Goal: Information Seeking & Learning: Understand process/instructions

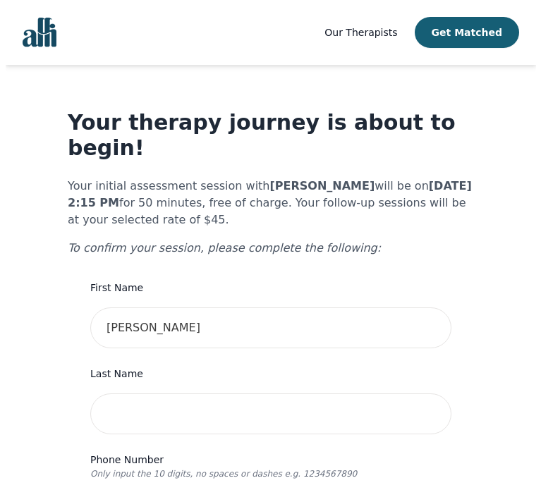
scroll to position [777, 0]
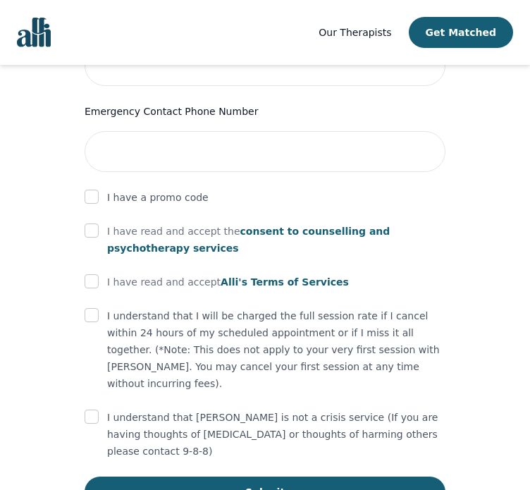
click at [299, 226] on span "consent to counselling and psychotherapy services" at bounding box center [248, 240] width 283 height 28
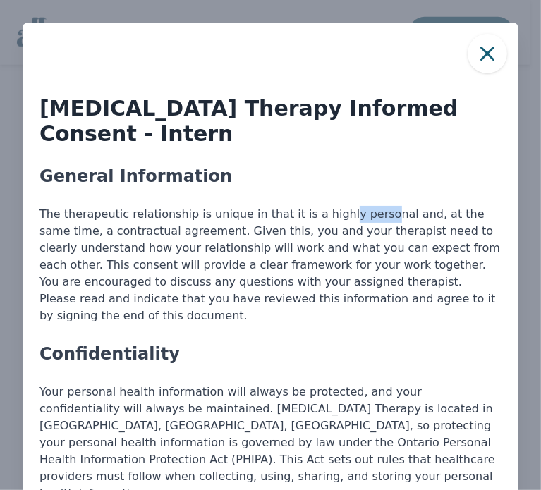
click at [299, 206] on p "The therapeutic relationship is unique in that it is a highly personal and, at …" at bounding box center [270, 265] width 462 height 118
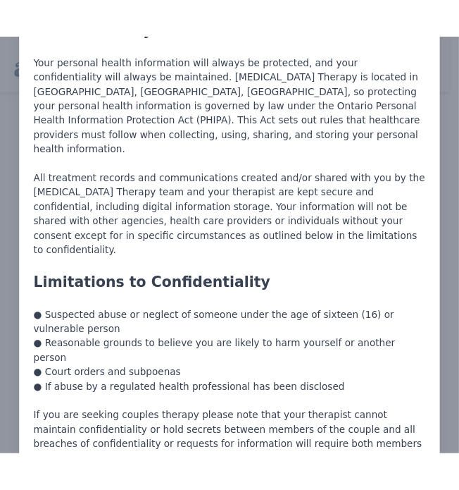
scroll to position [361, 0]
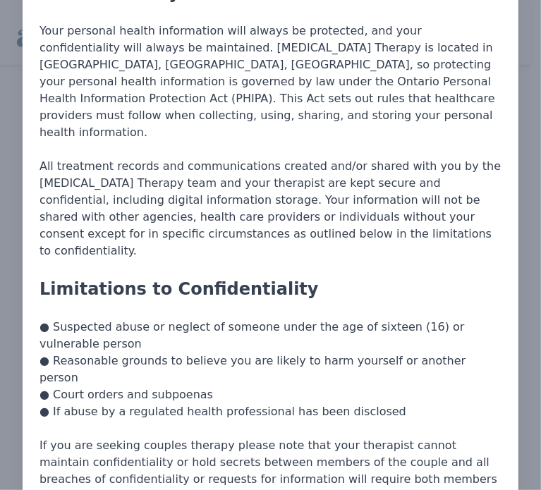
drag, startPoint x: 369, startPoint y: 303, endPoint x: 42, endPoint y: 304, distance: 327.0
click at [42, 319] on p "● Suspected abuse or neglect of someone under the age of sixteen (16) or vulner…" at bounding box center [270, 369] width 462 height 101
copy p "● If abuse by a regulated health professional has been disclosed"
click at [374, 319] on p "● Suspected abuse or neglect of someone under the age of sixteen (16) or vulner…" at bounding box center [270, 369] width 462 height 101
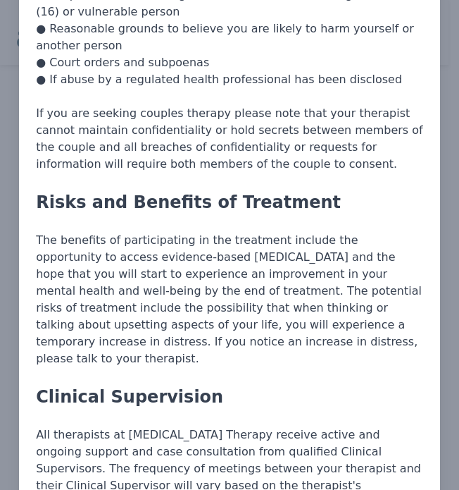
scroll to position [744, 0]
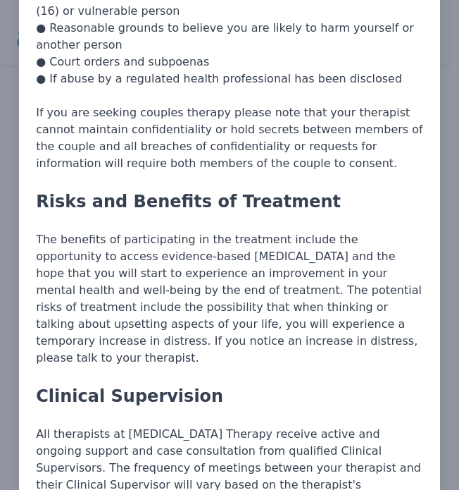
drag, startPoint x: 223, startPoint y: 290, endPoint x: 37, endPoint y: 145, distance: 236.1
copy div "Risks and Benefits of Treatment The benefits of participating in the treatment …"
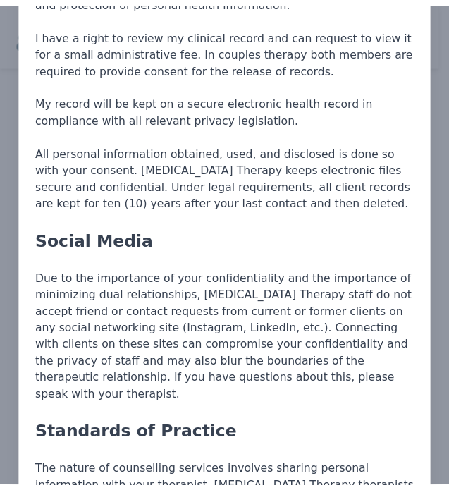
scroll to position [2455, 0]
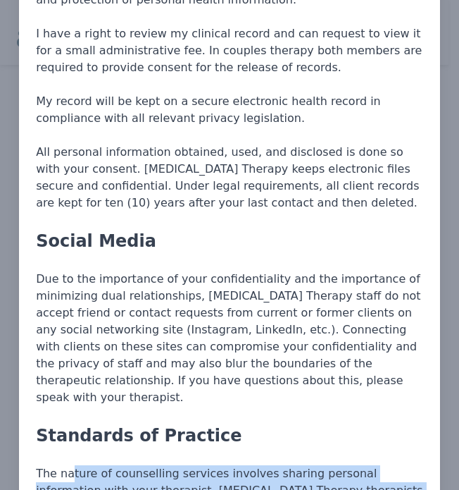
drag, startPoint x: 403, startPoint y: 309, endPoint x: 41, endPoint y: 254, distance: 366.3
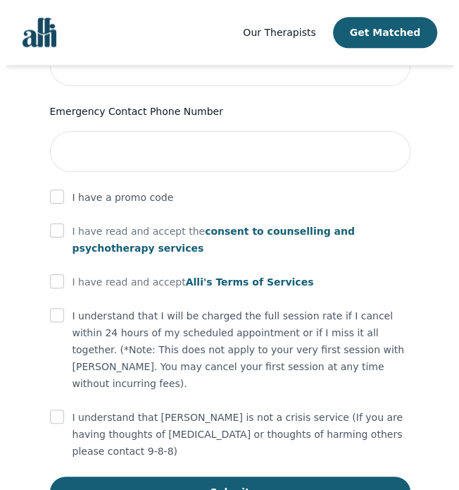
scroll to position [2489, 0]
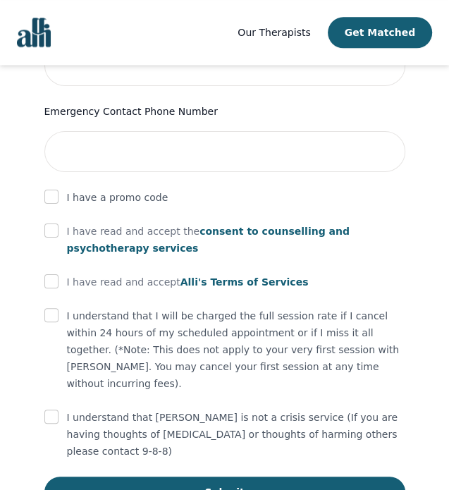
click at [234, 226] on span "consent to counselling and psychotherapy services" at bounding box center [208, 240] width 283 height 28
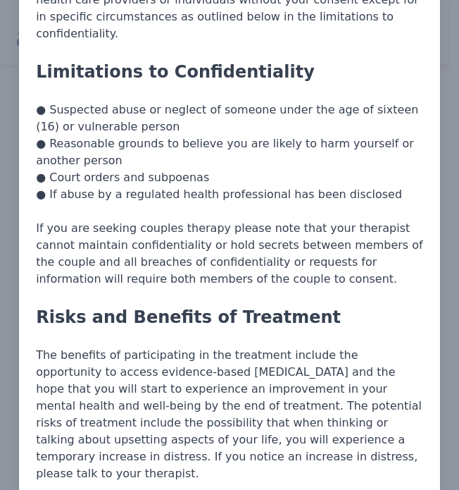
scroll to position [741, 0]
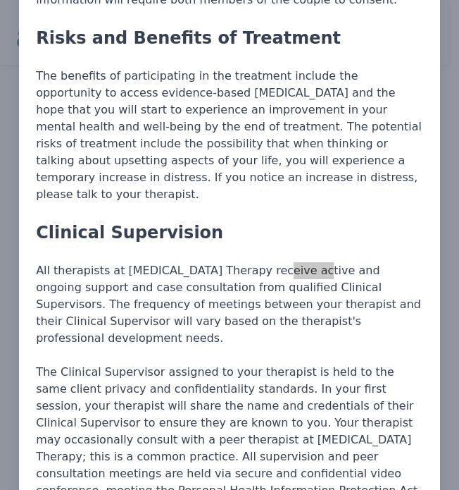
scroll to position [908, 0]
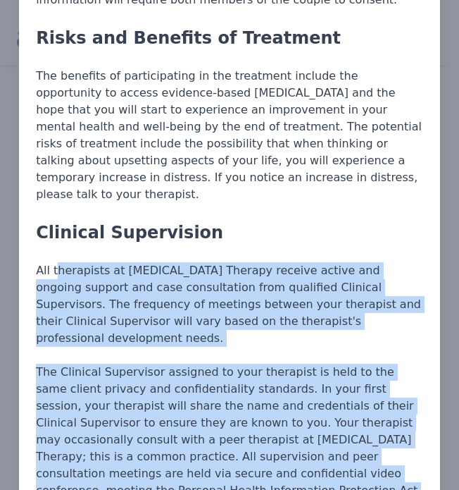
drag, startPoint x: 130, startPoint y: 405, endPoint x: 30, endPoint y: 206, distance: 221.9
click at [252, 400] on p "The Clinical Supervisor assigned to your therapist is held to the same client p…" at bounding box center [230, 440] width 388 height 152
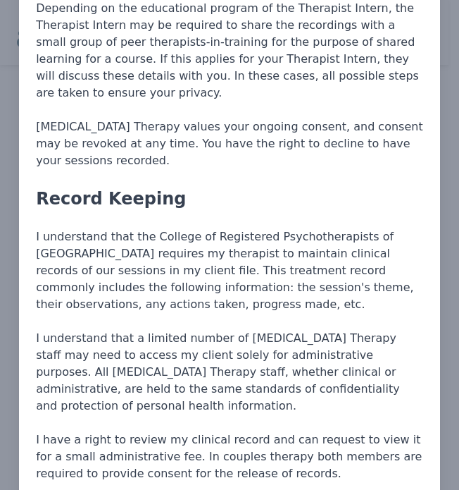
scroll to position [2051, 0]
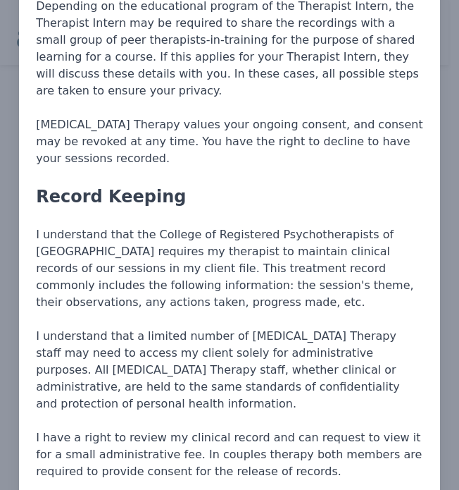
drag, startPoint x: 188, startPoint y: 405, endPoint x: 39, endPoint y: 356, distance: 157.3
drag, startPoint x: 37, startPoint y: 355, endPoint x: 204, endPoint y: 402, distance: 174.2
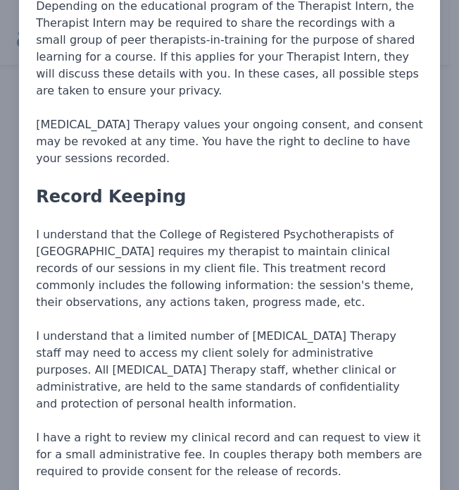
copy p "All personal information obtained, used, and disclosed is done so with your con…"
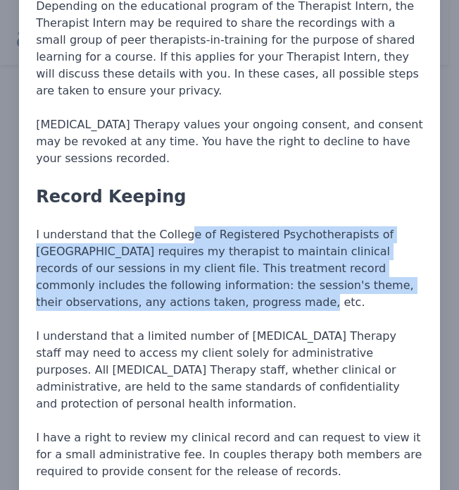
drag, startPoint x: 149, startPoint y: 55, endPoint x: 177, endPoint y: 119, distance: 70.1
click at [177, 226] on p "I understand that the College of Registered Psychotherapists of [GEOGRAPHIC_DAT…" at bounding box center [230, 268] width 388 height 85
copy p "ollege of Registered Psychotherapists of [GEOGRAPHIC_DATA] requires my therapis…"
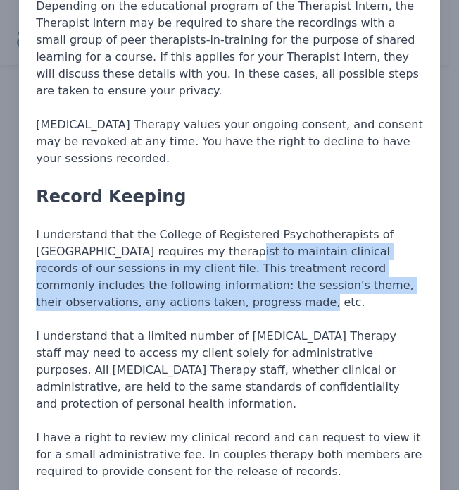
drag, startPoint x: 147, startPoint y: 66, endPoint x: 237, endPoint y: 110, distance: 100.5
click at [237, 226] on p "I understand that the College of Registered Psychotherapists of [GEOGRAPHIC_DAT…" at bounding box center [230, 268] width 388 height 85
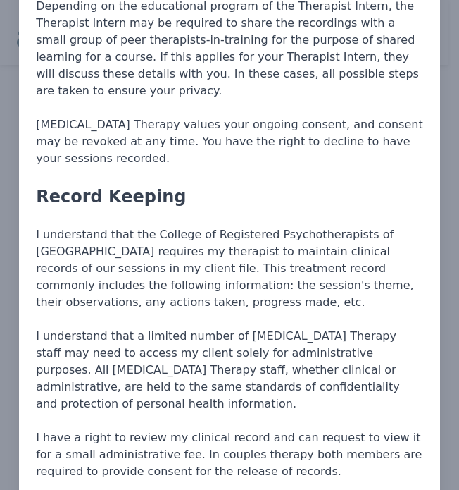
drag, startPoint x: 237, startPoint y: 110, endPoint x: 163, endPoint y: 72, distance: 82.6
drag, startPoint x: 163, startPoint y: 72, endPoint x: 149, endPoint y: 64, distance: 16.1
click at [149, 226] on p "I understand that the College of Registered Psychotherapists of [GEOGRAPHIC_DAT…" at bounding box center [230, 268] width 388 height 85
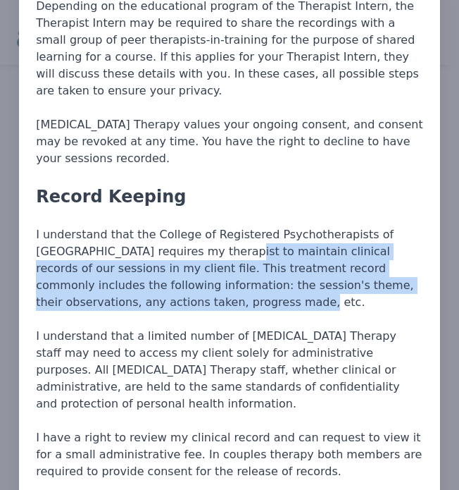
drag, startPoint x: 147, startPoint y: 62, endPoint x: 199, endPoint y: 112, distance: 72.3
click at [199, 226] on p "I understand that the College of Registered Psychotherapists of [GEOGRAPHIC_DAT…" at bounding box center [230, 268] width 388 height 85
copy p "o maintain clinical records of our sessions in my client file. This treatment r…"
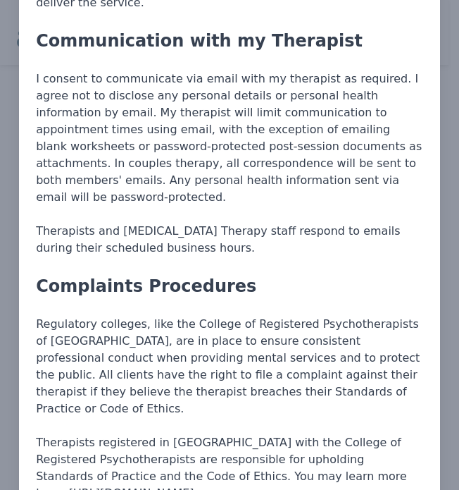
scroll to position [4930, 0]
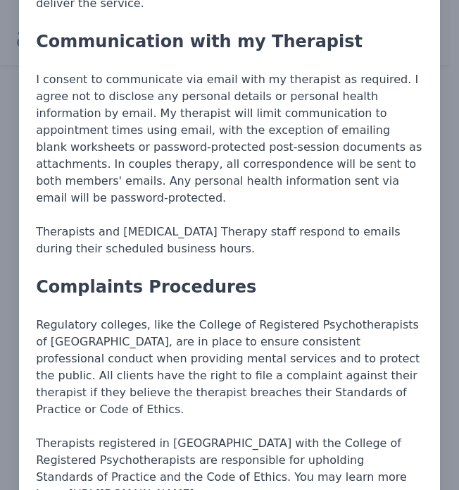
drag, startPoint x: 73, startPoint y: 441, endPoint x: 33, endPoint y: 171, distance: 272.9
copy div "I have read this document in its entirety and been given an opportunity to revi…"
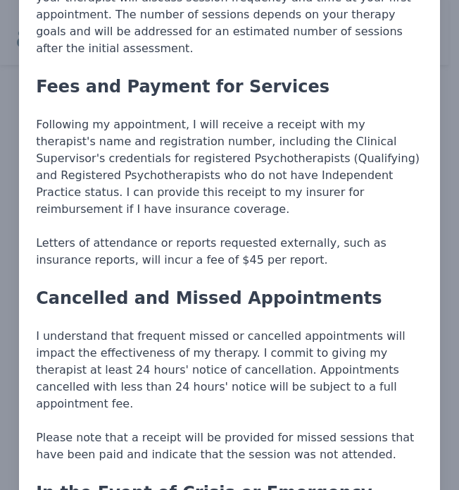
scroll to position [4232, 0]
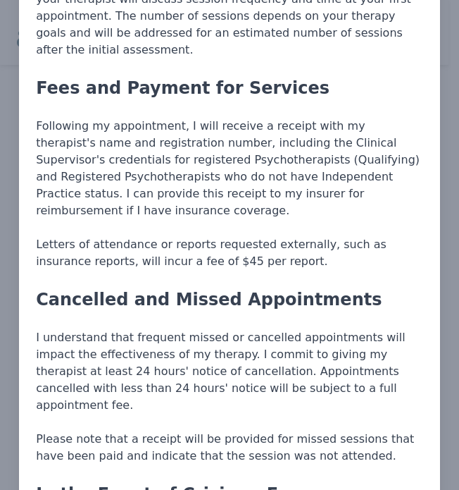
drag, startPoint x: 409, startPoint y: 274, endPoint x: 37, endPoint y: 97, distance: 412.0
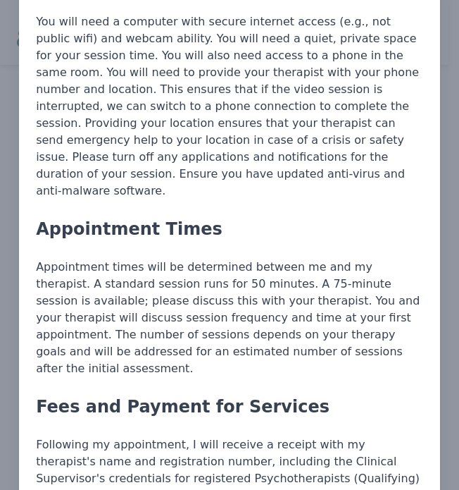
scroll to position [3915, 0]
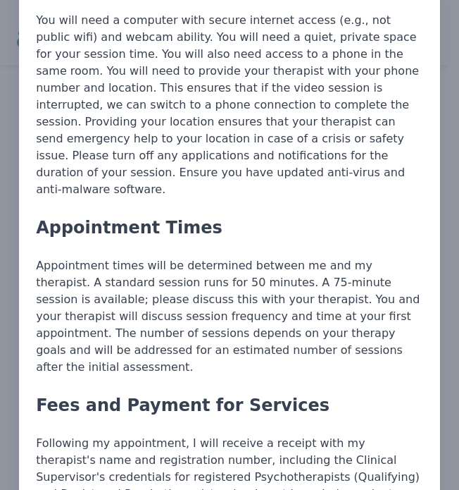
drag, startPoint x: 323, startPoint y: 376, endPoint x: 11, endPoint y: 345, distance: 313.7
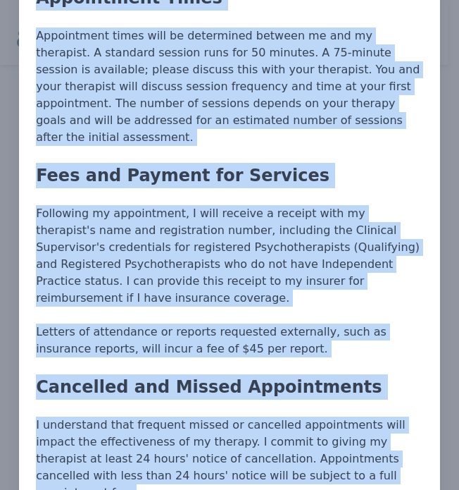
scroll to position [4200, 0]
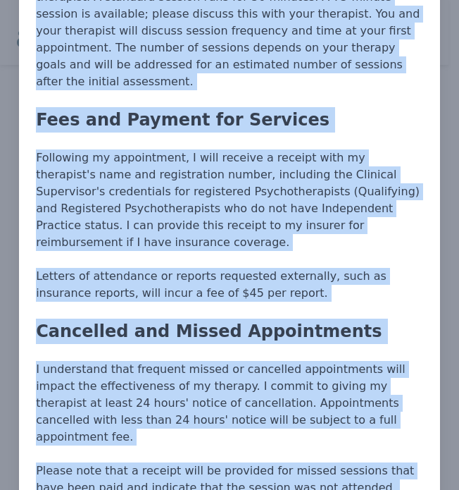
drag, startPoint x: 30, startPoint y: 409, endPoint x: 418, endPoint y: 299, distance: 403.1
copy div "In the Event of Crisis or Emergency I understand that my therapist is not avail…"
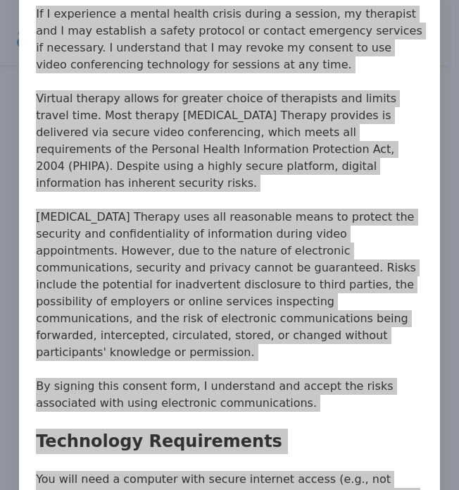
scroll to position [3456, 0]
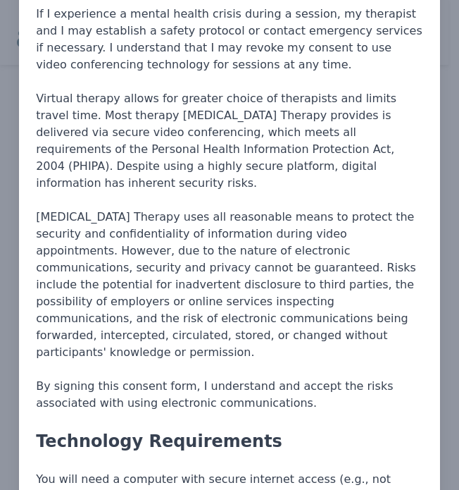
drag, startPoint x: 350, startPoint y: 252, endPoint x: 360, endPoint y: 199, distance: 53.2
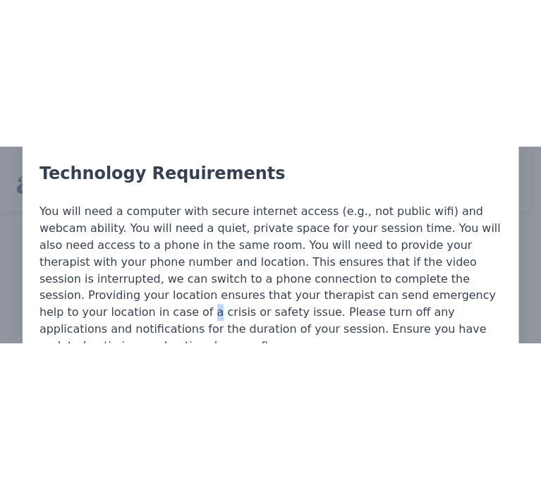
scroll to position [3526, 0]
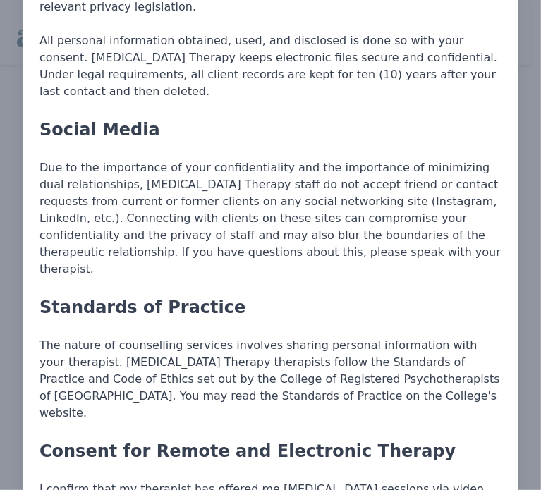
scroll to position [2319, 0]
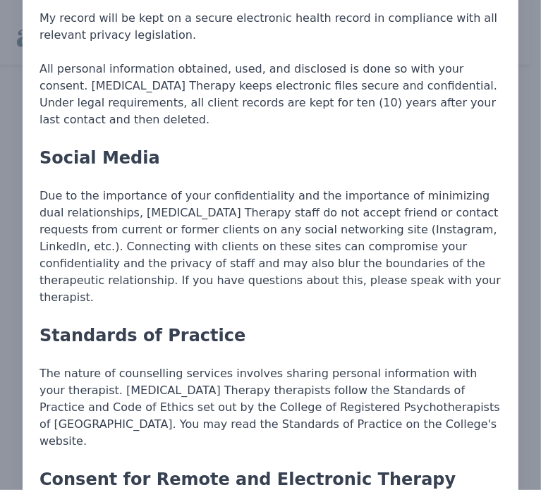
drag, startPoint x: 178, startPoint y: 427, endPoint x: 37, endPoint y: 180, distance: 284.7
click at [37, 180] on div "[MEDICAL_DATA] Therapy Informed Consent - Intern General Information The therap…" at bounding box center [270, 358] width 495 height 5308
copy div "Consent for Remote and Electronic Therapy I confirm that my therapist has offer…"
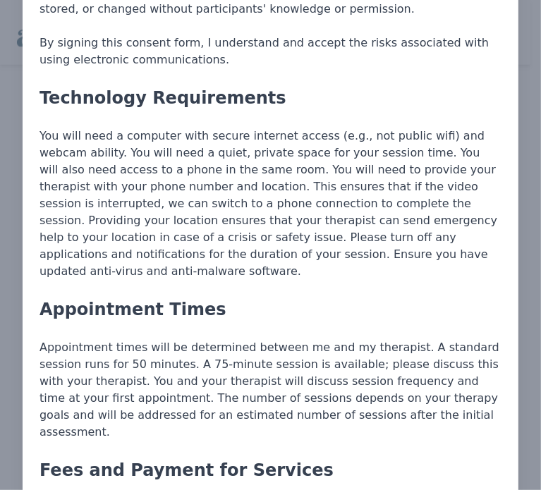
scroll to position [3512, 0]
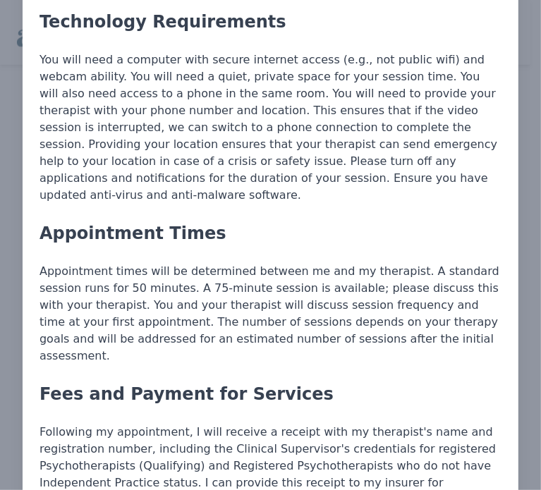
drag, startPoint x: 297, startPoint y: 311, endPoint x: 16, endPoint y: 283, distance: 282.6
copy p "Please note that a receipt will be provided for missed sessions that have been …"
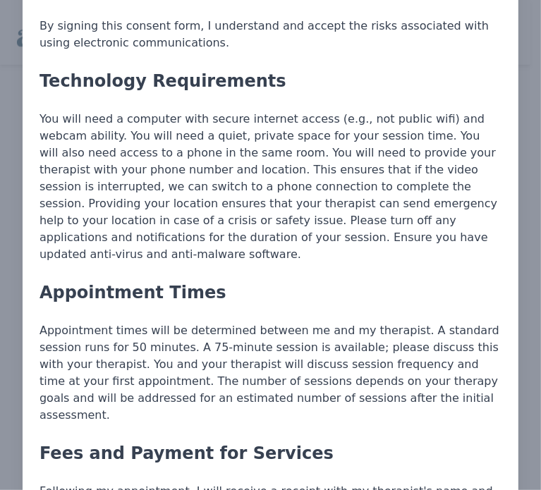
scroll to position [3452, 0]
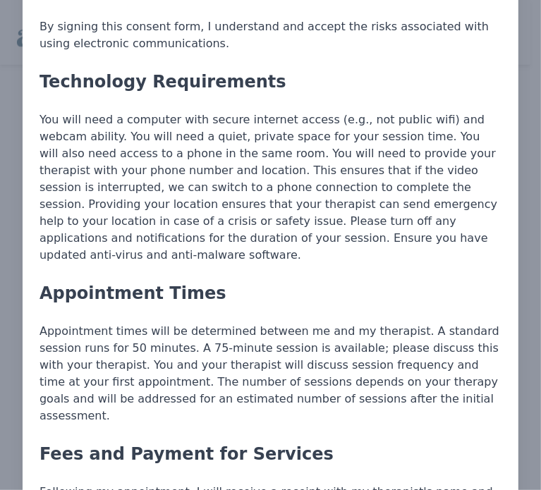
copy p "Please note that a receipt will be provided for missed sessions that have been …"
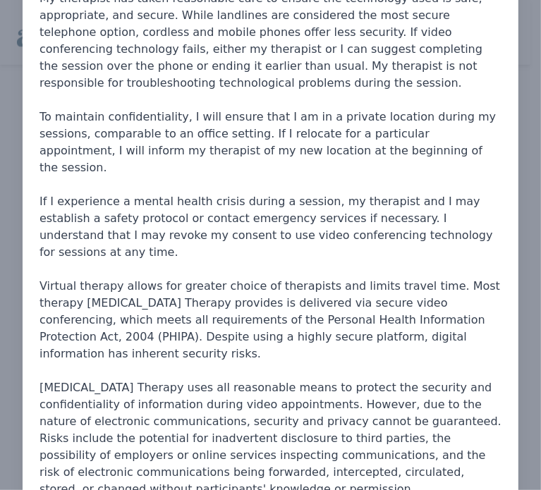
scroll to position [2946, 0]
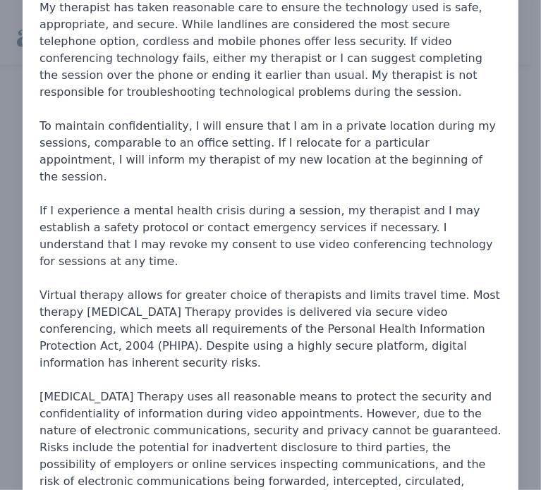
drag, startPoint x: 314, startPoint y: 364, endPoint x: 32, endPoint y: 204, distance: 324.7
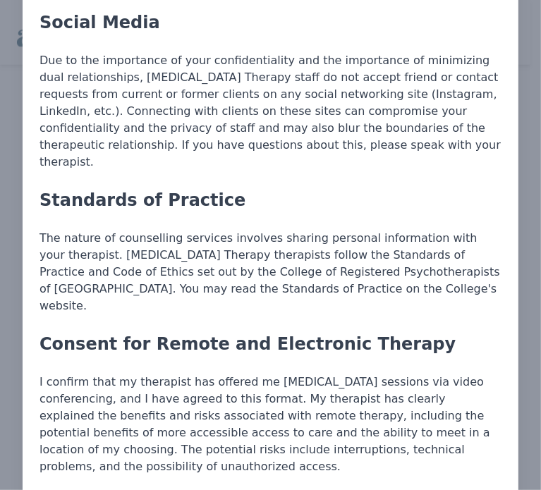
scroll to position [2455, 0]
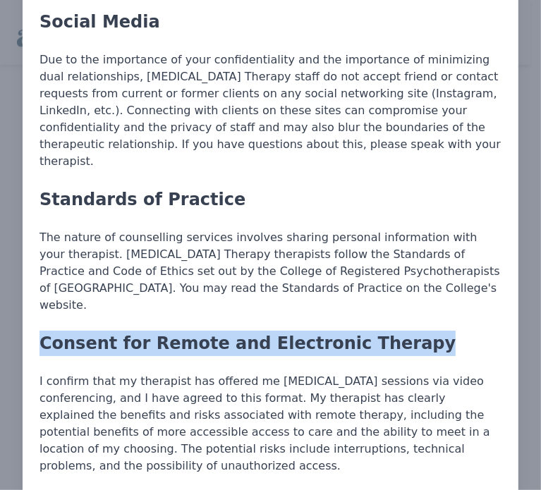
drag, startPoint x: 379, startPoint y: 47, endPoint x: 35, endPoint y: 27, distance: 344.5
click at [35, 27] on div "[MEDICAL_DATA] Therapy Informed Consent - Intern General Information The therap…" at bounding box center [270, 222] width 495 height 5308
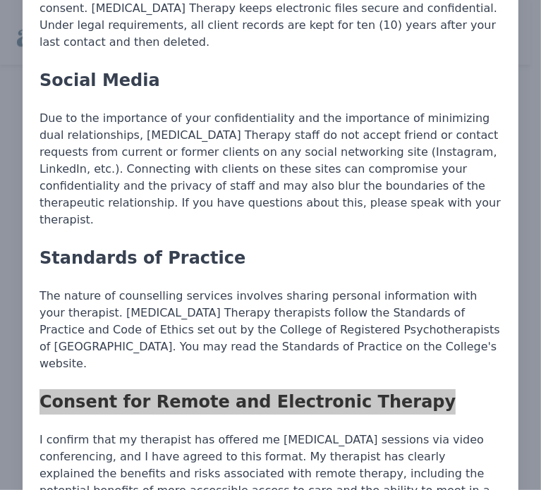
scroll to position [2359, 0]
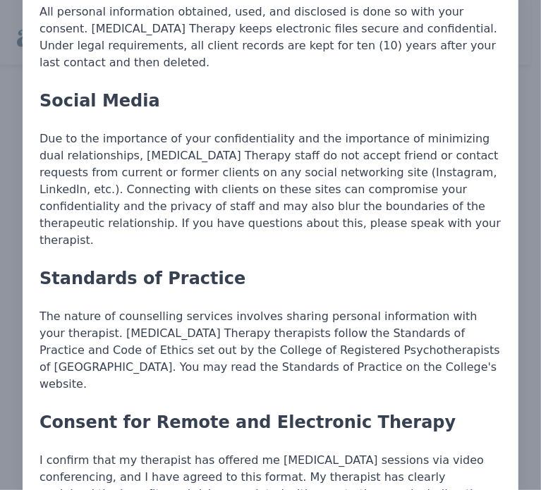
scroll to position [2376, 0]
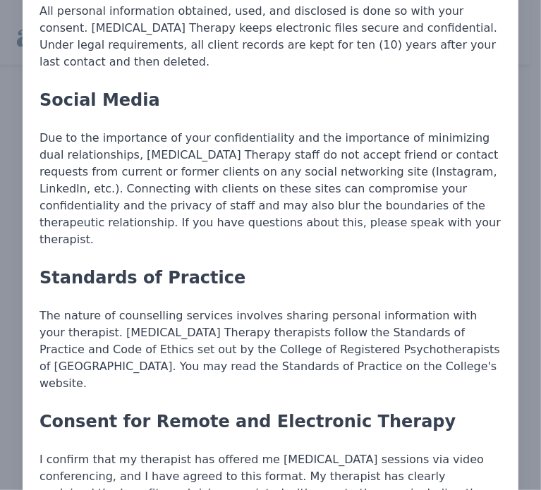
drag, startPoint x: 415, startPoint y: 236, endPoint x: 16, endPoint y: 166, distance: 405.0
click at [16, 166] on div "[MEDICAL_DATA] Therapy Informed Consent - Intern General Information The therap…" at bounding box center [270, 300] width 541 height 5353
click at [415, 109] on div "General Information The therapeutic relationship is unique in that it is a high…" at bounding box center [270, 362] width 462 height 5150
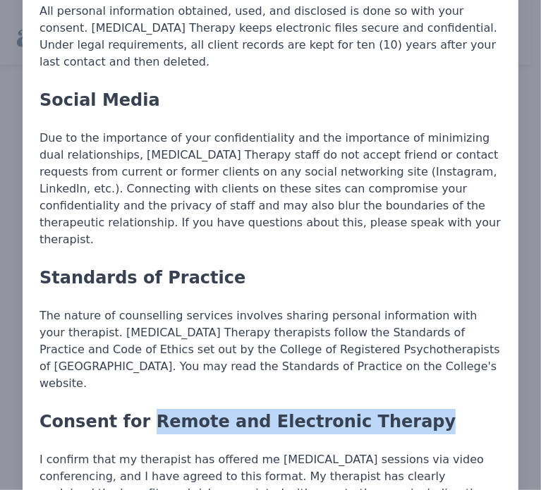
drag, startPoint x: 405, startPoint y: 127, endPoint x: 133, endPoint y: 129, distance: 271.3
click at [133, 409] on h5 "Consent for Remote and Electronic Therapy" at bounding box center [270, 421] width 462 height 25
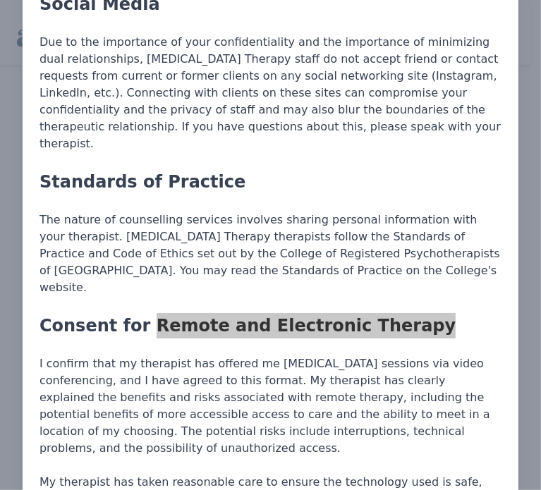
scroll to position [2473, 0]
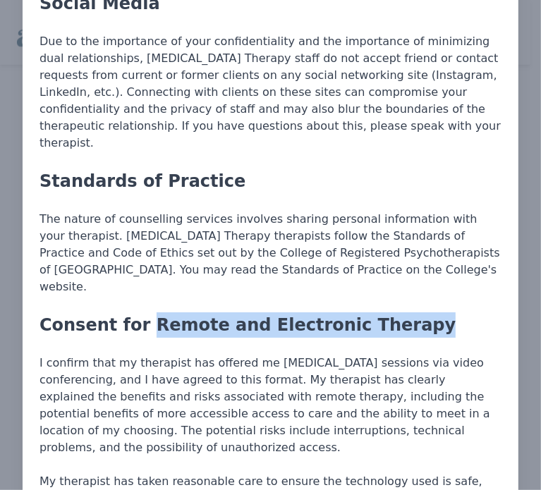
drag, startPoint x: 121, startPoint y: 259, endPoint x: 41, endPoint y: 169, distance: 120.8
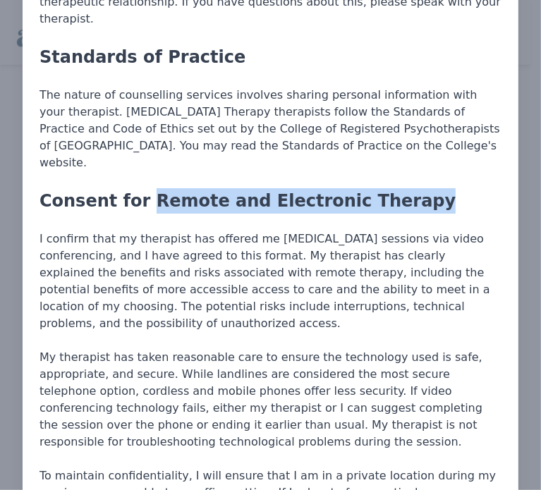
scroll to position [2598, 0]
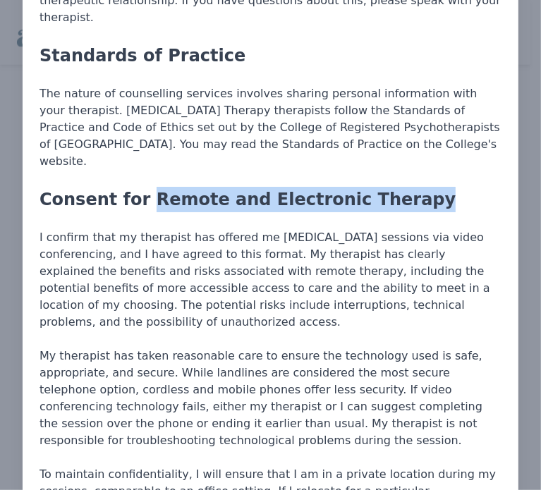
drag, startPoint x: 331, startPoint y: 247, endPoint x: 457, endPoint y: 263, distance: 127.8
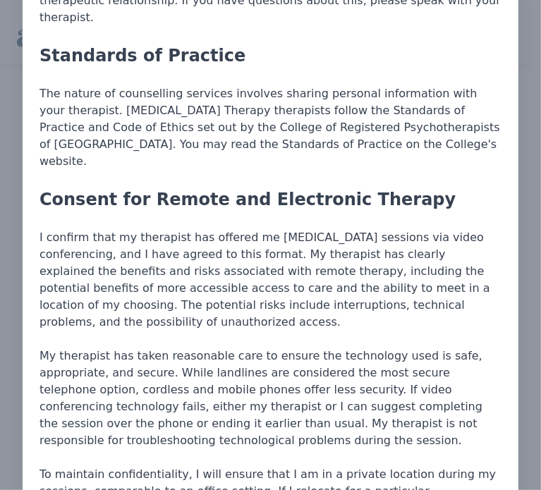
drag, startPoint x: 419, startPoint y: 347, endPoint x: 27, endPoint y: 295, distance: 395.3
click at [27, 295] on div "[MEDICAL_DATA] Therapy Informed Consent - Intern General Information The therap…" at bounding box center [270, 78] width 495 height 5308
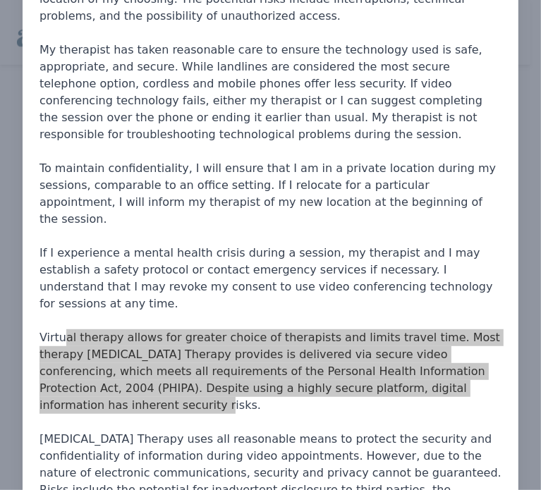
scroll to position [2906, 0]
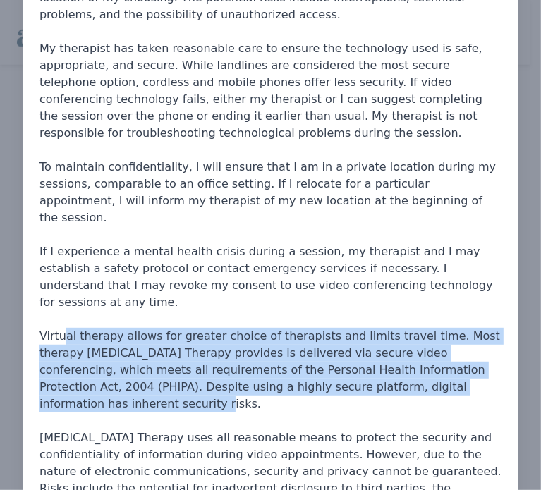
drag, startPoint x: 90, startPoint y: 409, endPoint x: 361, endPoint y: 400, distance: 270.7
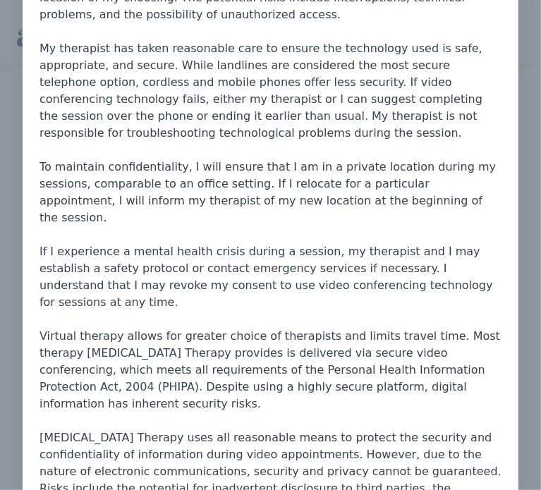
drag, startPoint x: 361, startPoint y: 400, endPoint x: 97, endPoint y: 408, distance: 264.4
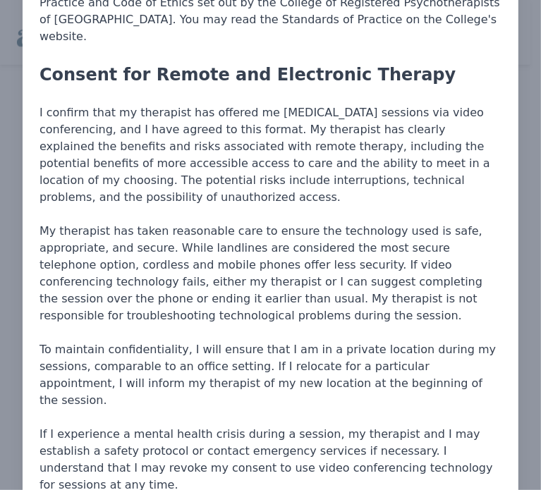
scroll to position [2723, 0]
drag, startPoint x: 189, startPoint y: 397, endPoint x: 30, endPoint y: 371, distance: 161.3
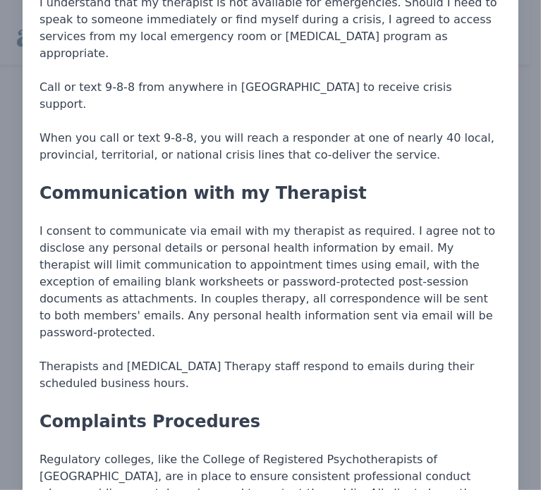
scroll to position [4313, 0]
